Goal: Information Seeking & Learning: Learn about a topic

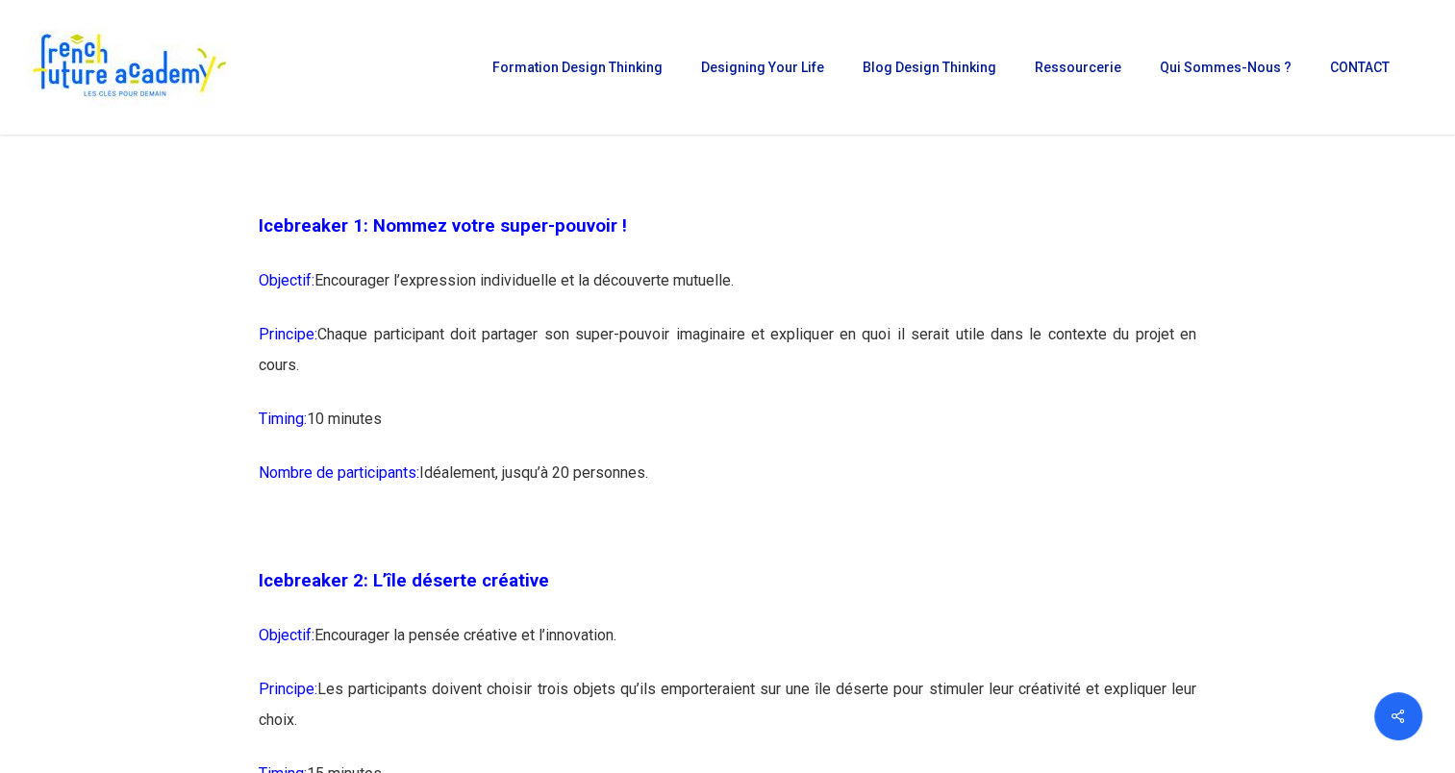
scroll to position [1442, 0]
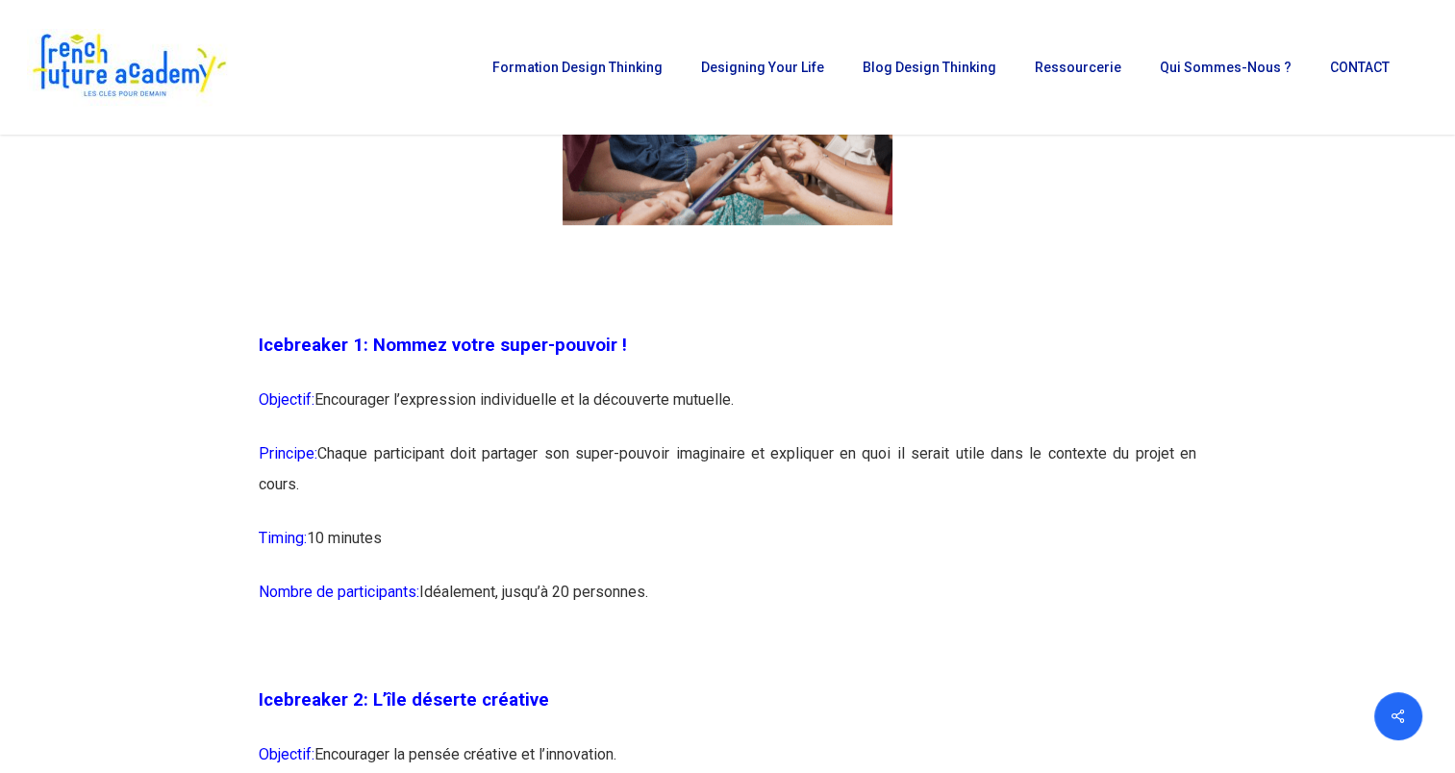
click at [521, 450] on p "Principe: Chaque participant doit partager son super-pouvoir imaginaire et expl…" at bounding box center [727, 480] width 937 height 85
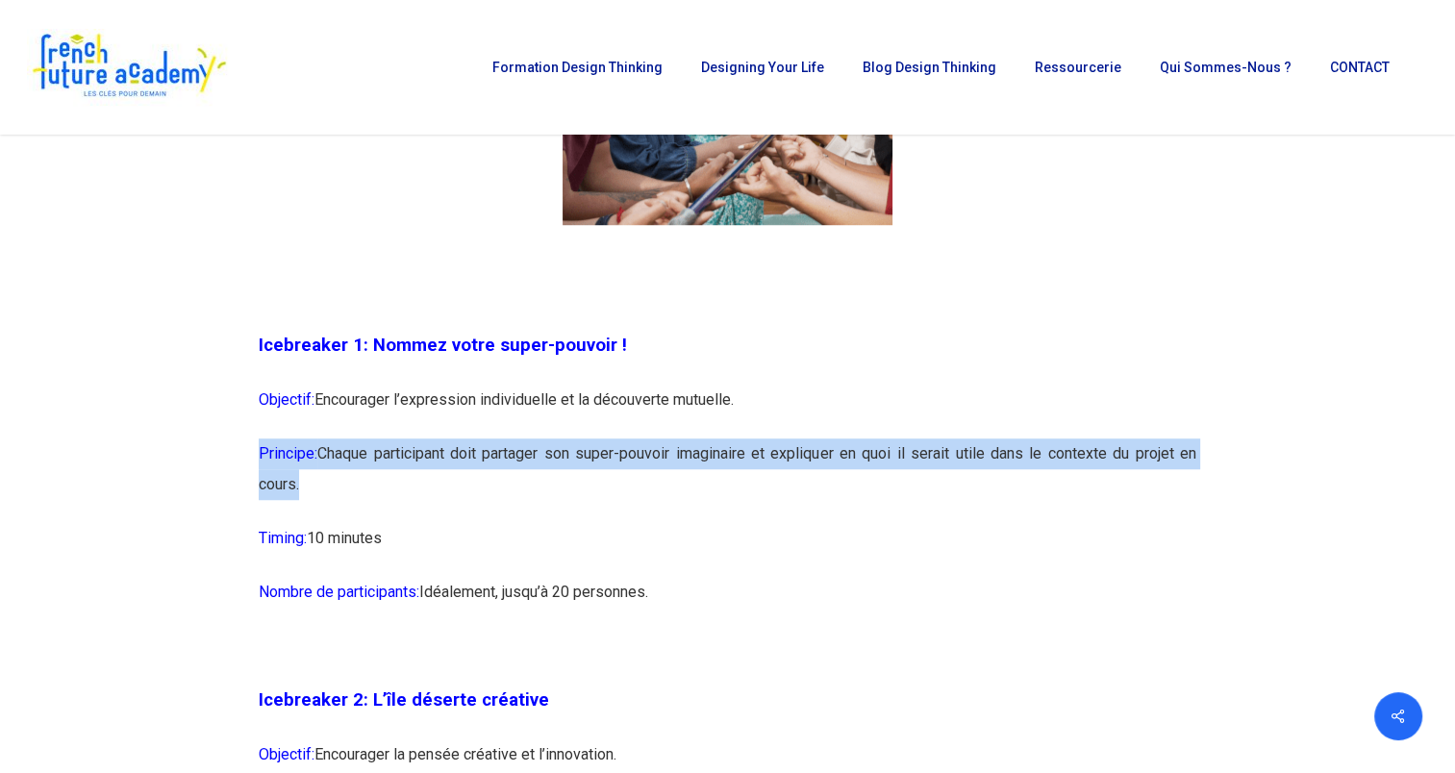
click at [521, 450] on p "Principe: Chaque participant doit partager son super-pouvoir imaginaire et expl…" at bounding box center [727, 480] width 937 height 85
drag, startPoint x: 521, startPoint y: 450, endPoint x: 574, endPoint y: 518, distance: 86.3
click at [574, 518] on p "Principe: Chaque participant doit partager son super-pouvoir imaginaire et expl…" at bounding box center [727, 480] width 937 height 85
click at [441, 516] on p "Principe: Chaque participant doit partager son super-pouvoir imaginaire et expl…" at bounding box center [727, 480] width 937 height 85
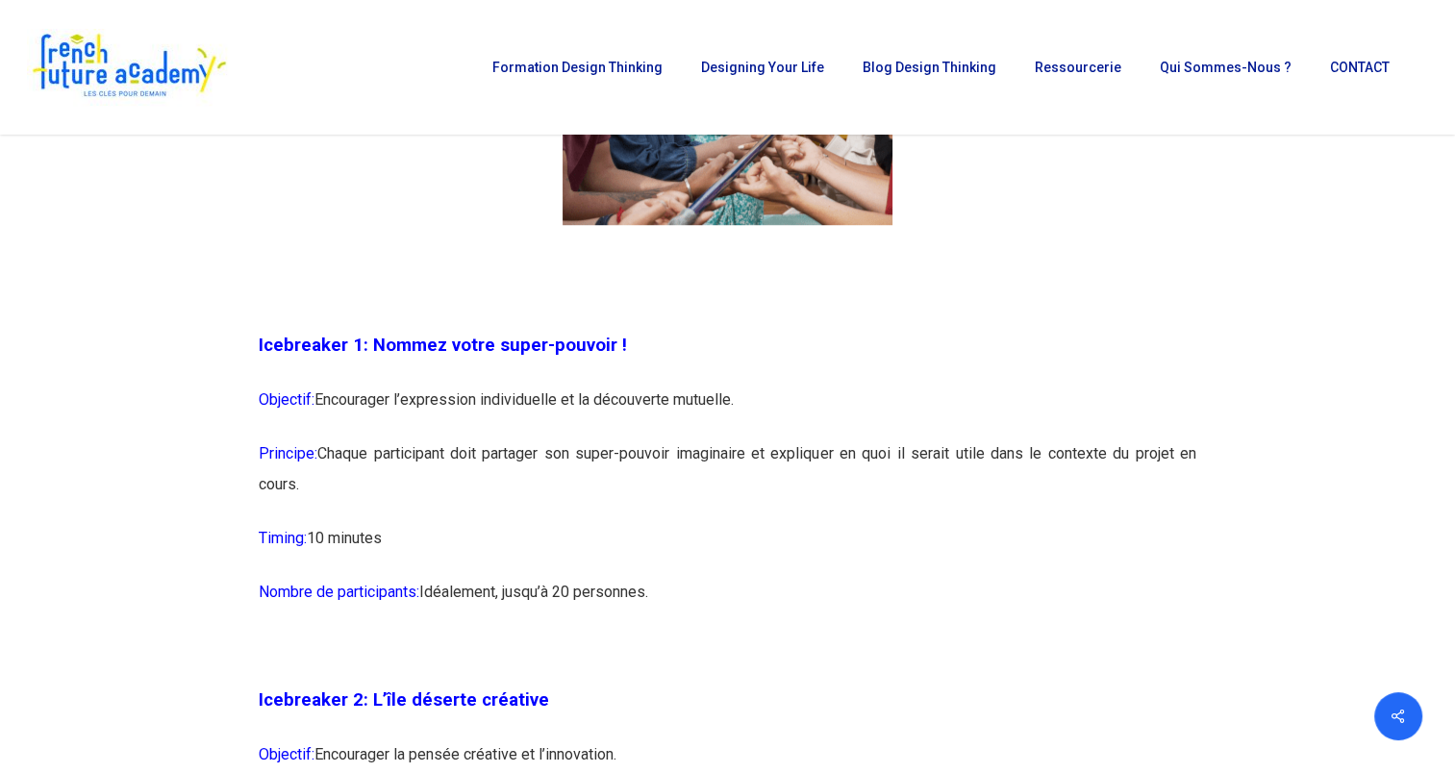
drag, startPoint x: 260, startPoint y: 396, endPoint x: 746, endPoint y: 609, distance: 530.9
click at [746, 609] on p "Nombre de participants: [GEOGRAPHIC_DATA], jusqu’à 20 personnes." at bounding box center [727, 604] width 937 height 54
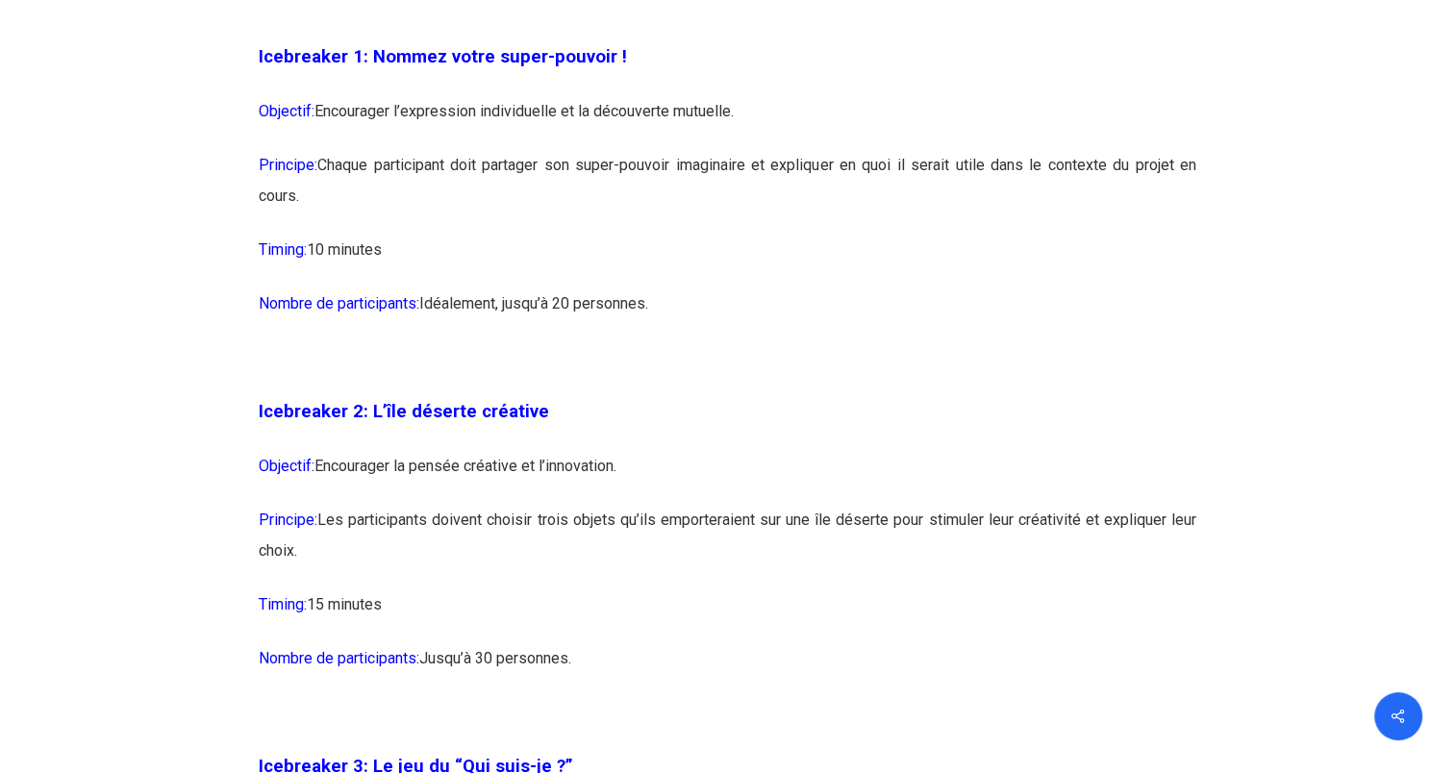
scroll to position [2019, 0]
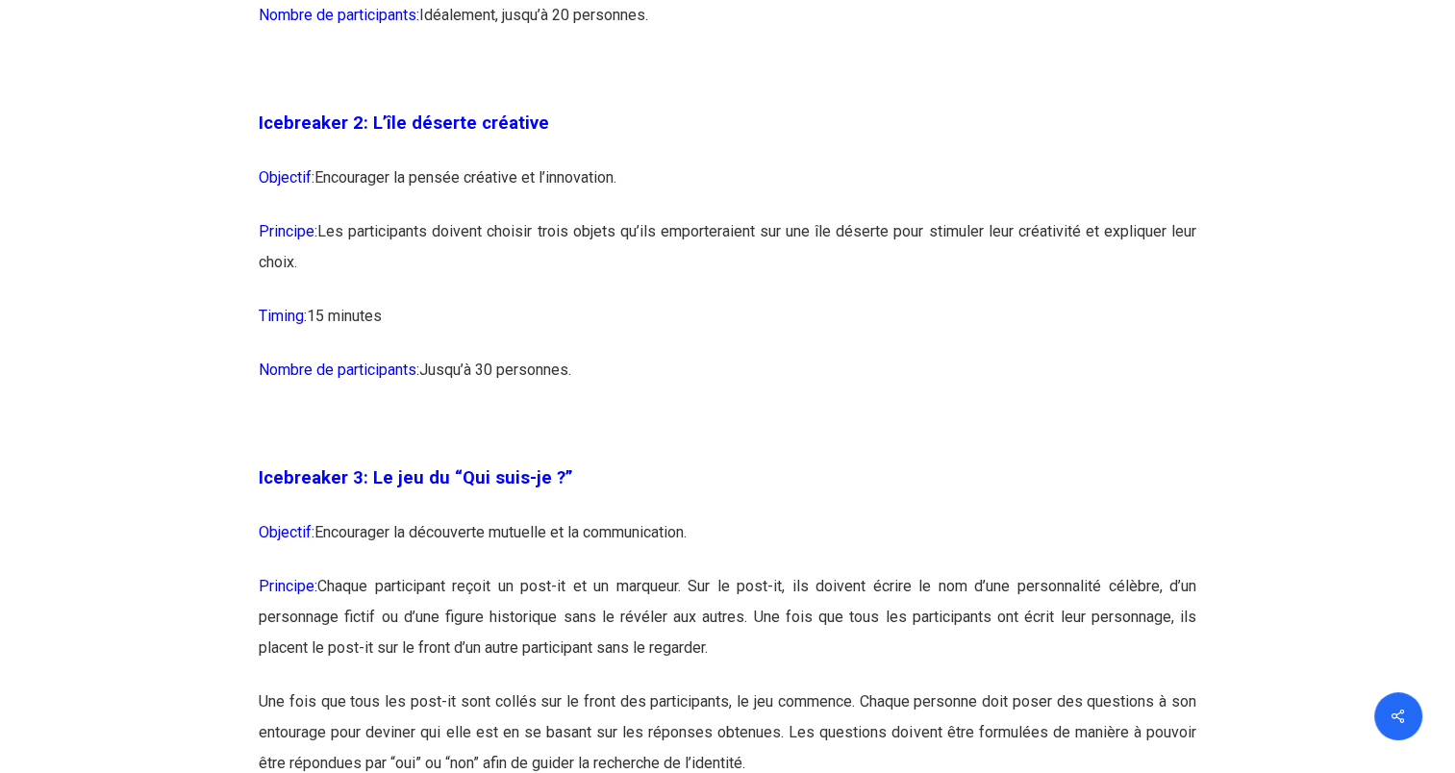
click at [738, 587] on p "Principe: Chaque participant reçoit un post-it et un marqueur. Sur le post-it, …" at bounding box center [727, 628] width 937 height 115
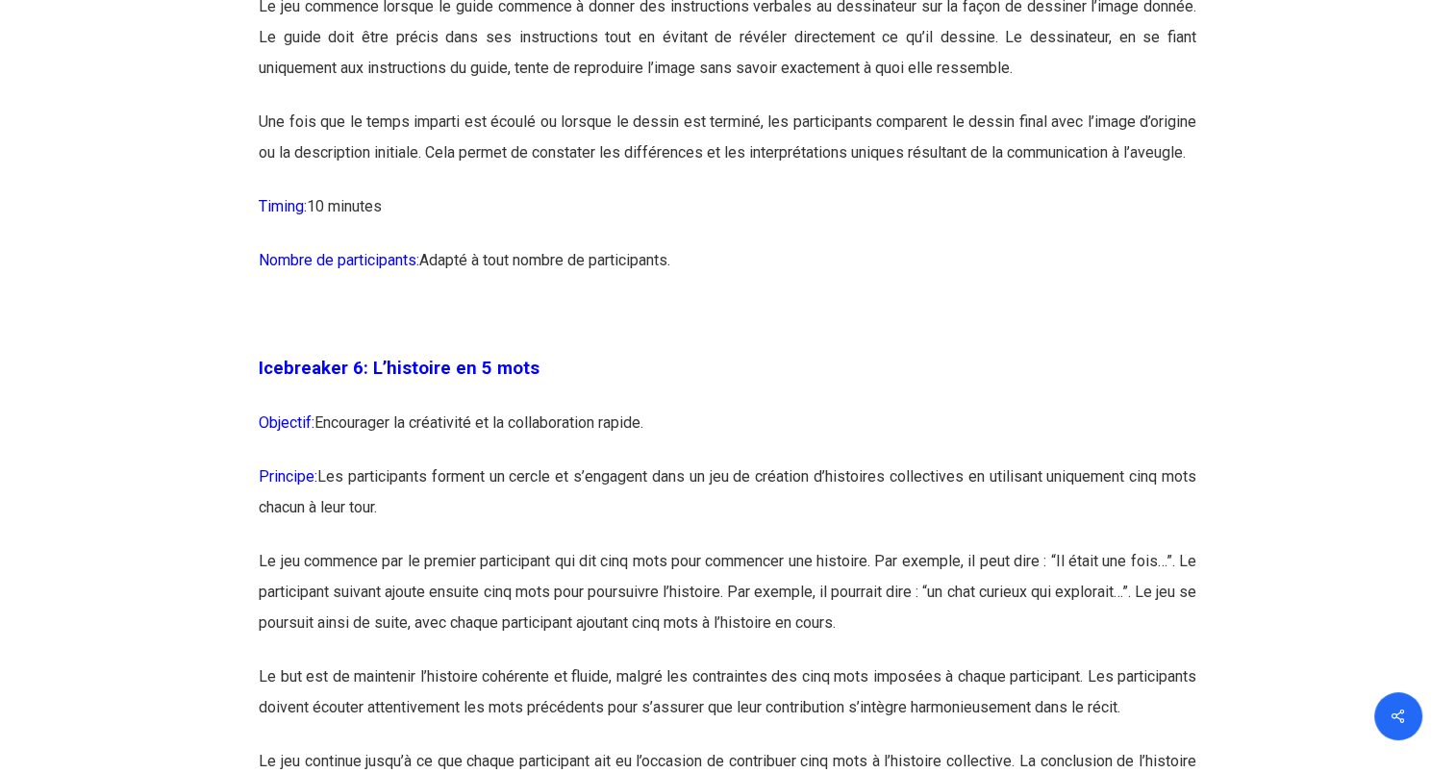
scroll to position [4038, 0]
